Goal: Find specific page/section: Find specific page/section

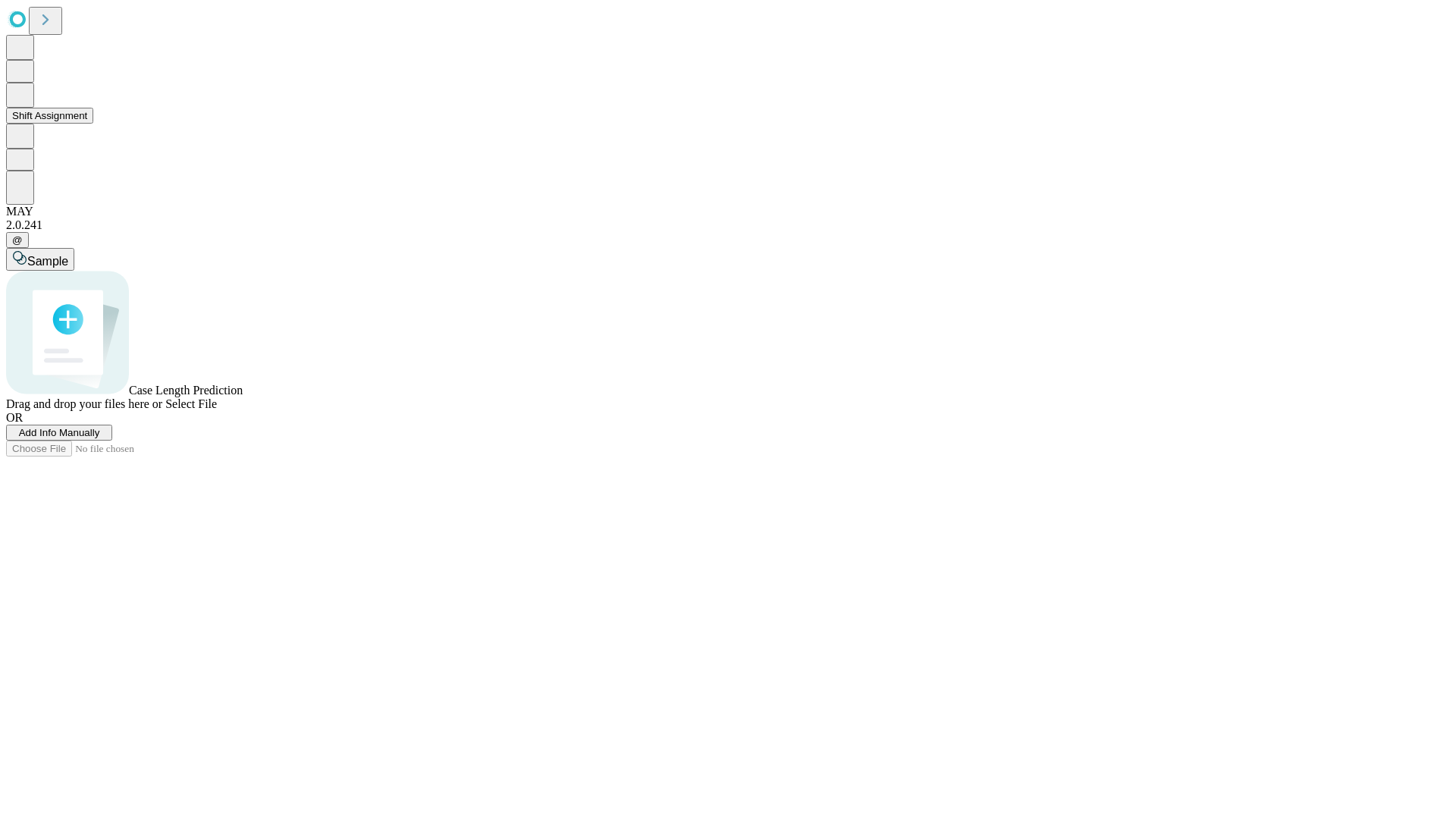
click at [94, 123] on button "Shift Assignment" at bounding box center [50, 115] width 87 height 16
